Goal: Find specific page/section

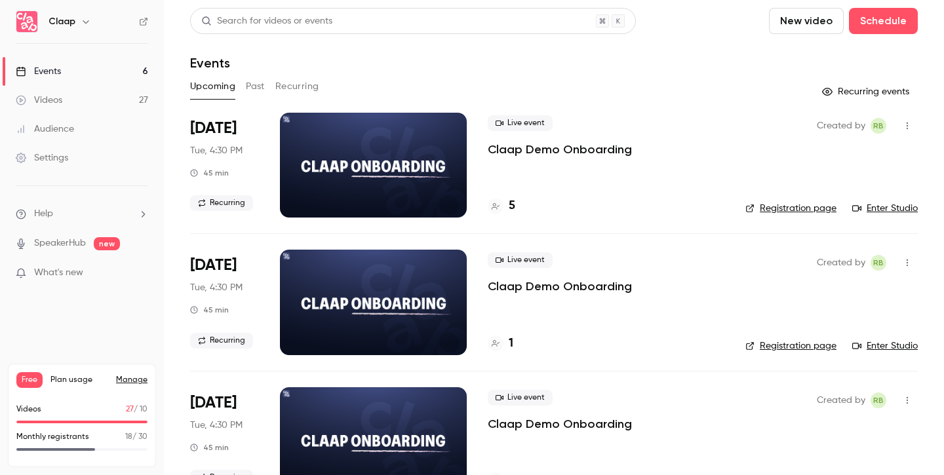
click at [514, 206] on h4 "5" at bounding box center [512, 206] width 7 height 18
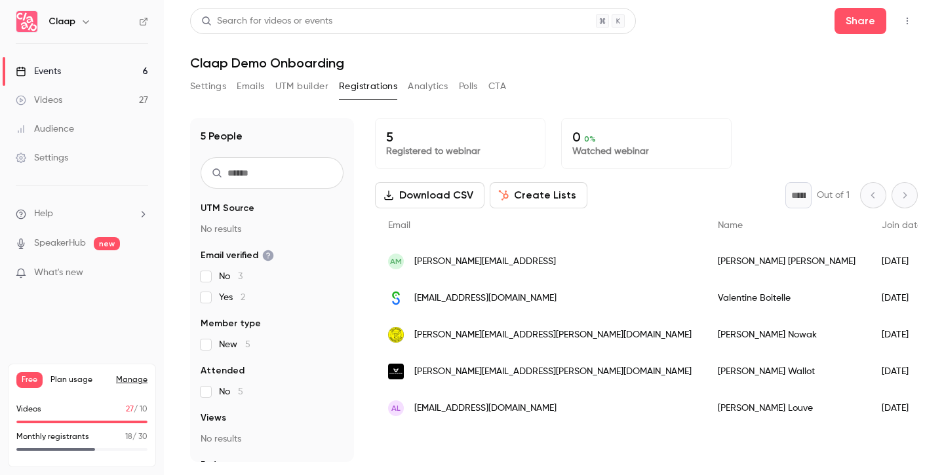
click at [906, 22] on icon "button" at bounding box center [907, 20] width 10 height 9
click at [834, 58] on div "Enter Studio" at bounding box center [857, 54] width 100 height 13
